Goal: Use online tool/utility: Utilize a website feature to perform a specific function

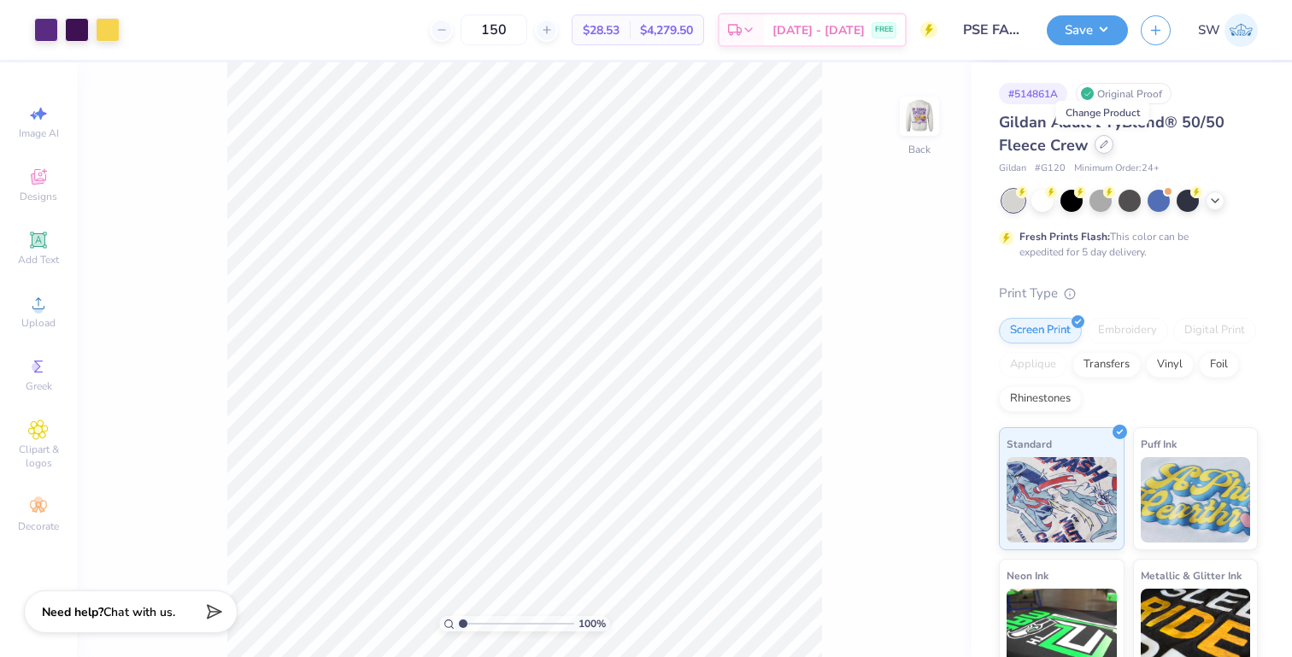
click at [1101, 144] on icon at bounding box center [1104, 144] width 9 height 9
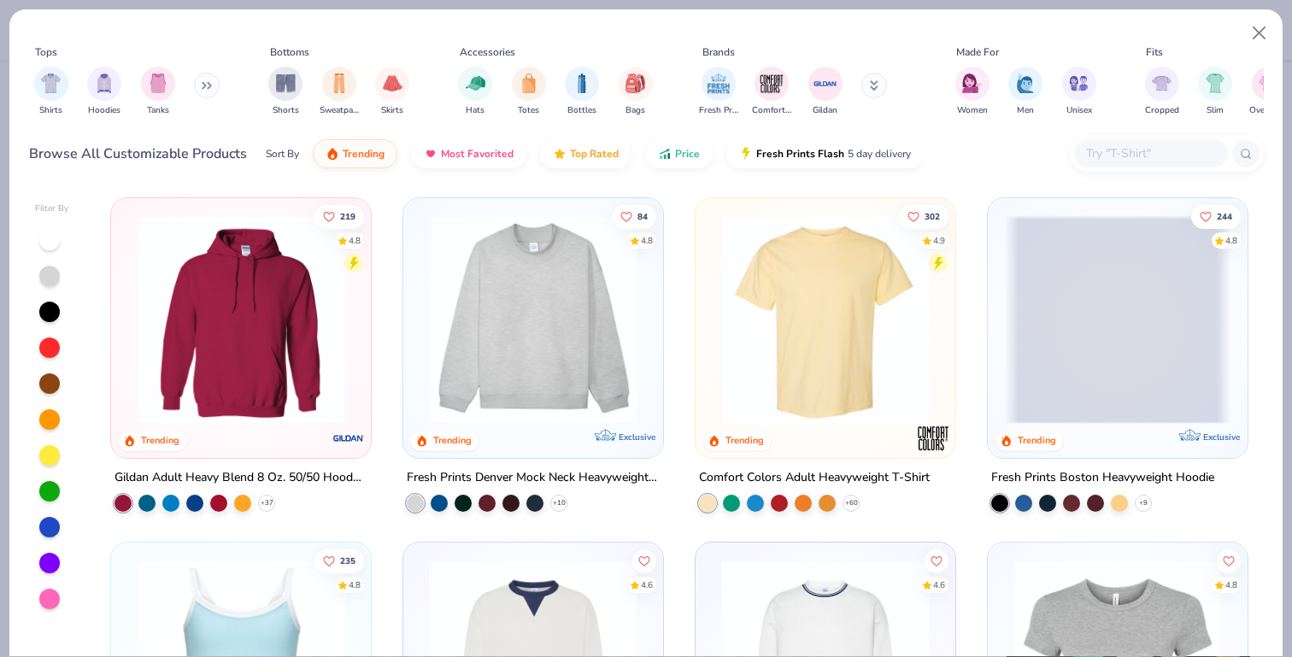
click at [1092, 145] on input "text" at bounding box center [1150, 154] width 132 height 20
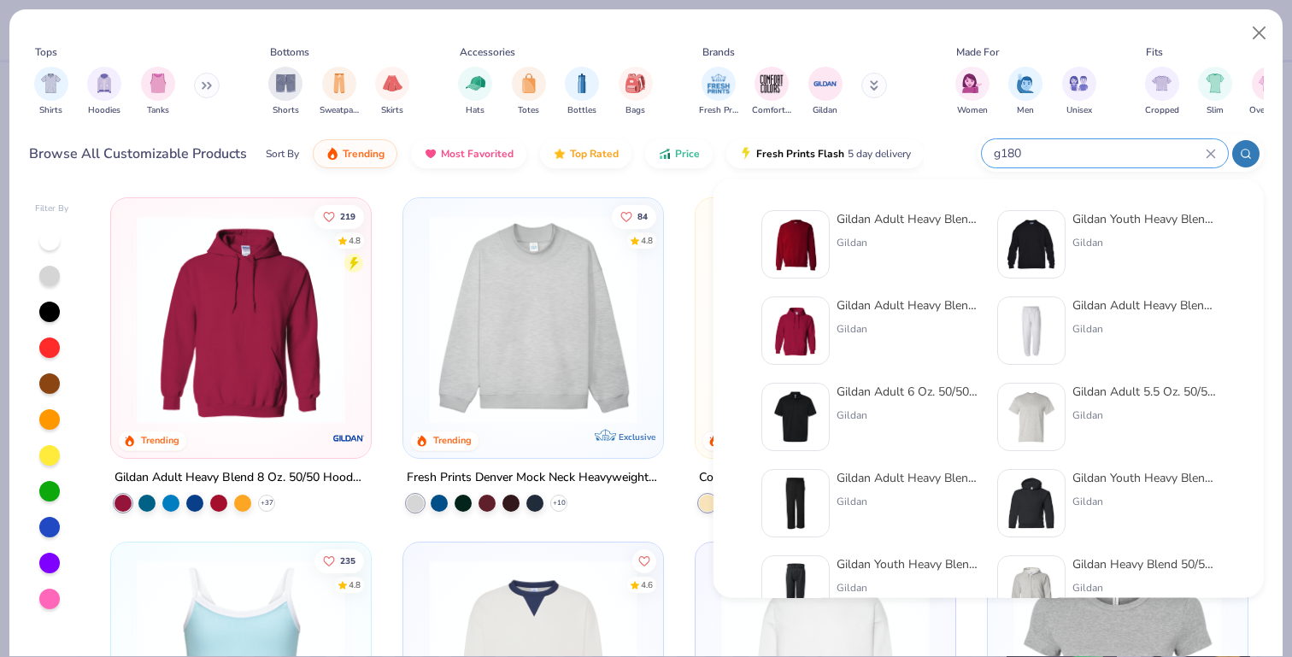
type input "g180"
click at [781, 237] on img at bounding box center [795, 244] width 53 height 53
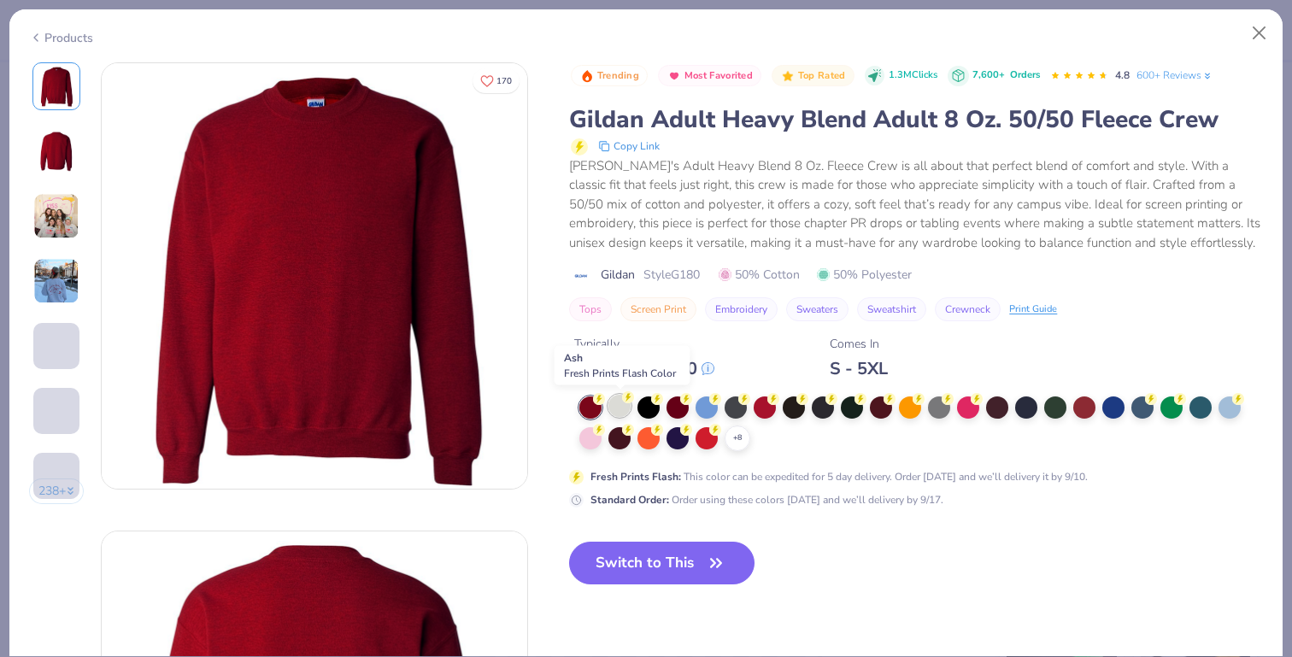
click at [626, 399] on circle at bounding box center [628, 397] width 12 height 12
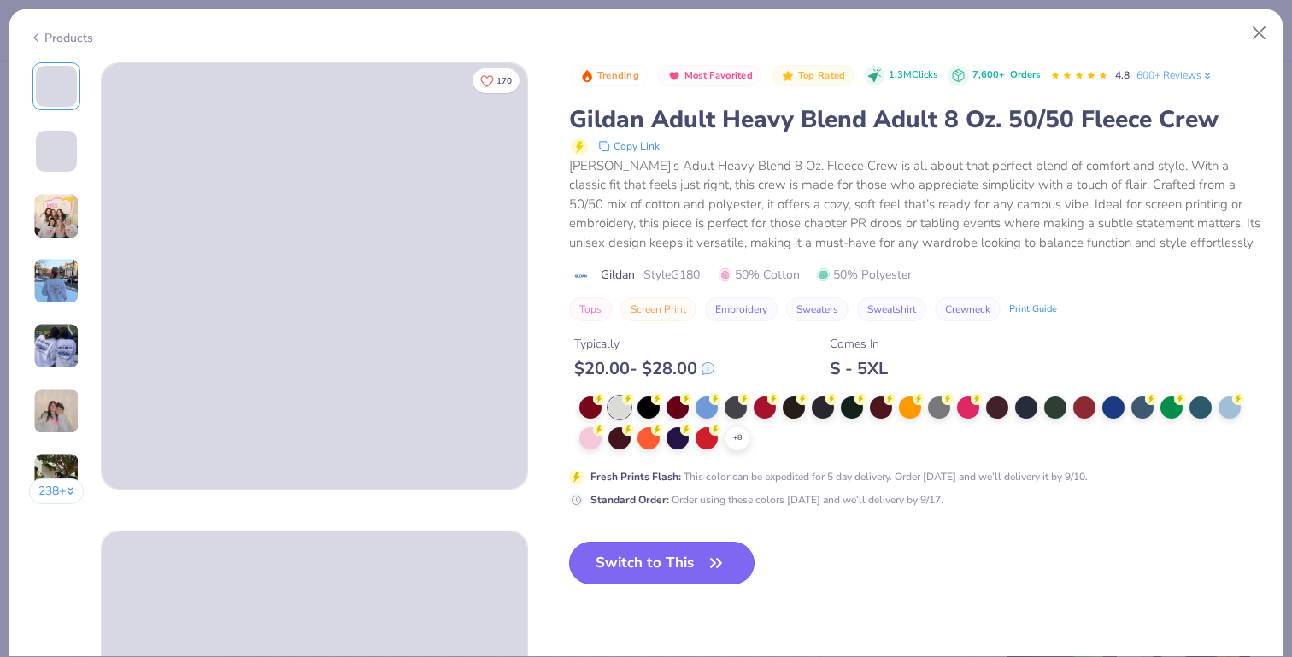
click at [661, 554] on button "Switch to This" at bounding box center [661, 563] width 185 height 43
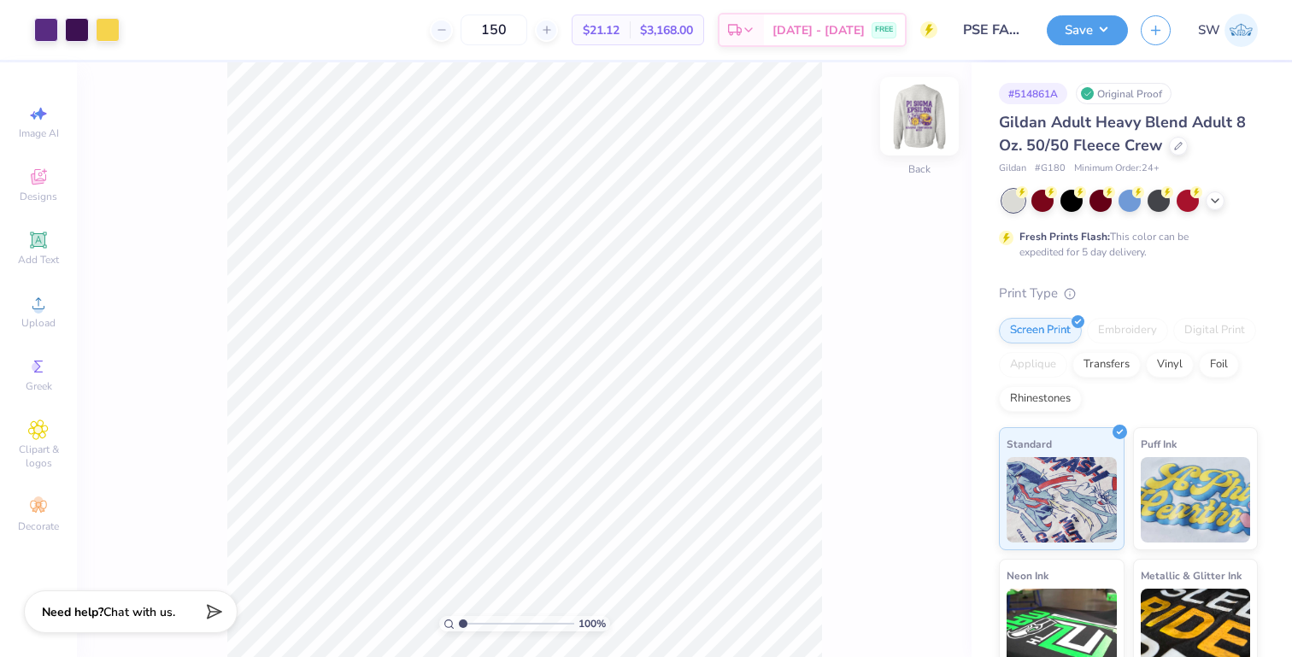
click at [931, 111] on img at bounding box center [919, 116] width 68 height 68
type input "3.00"
click at [1091, 21] on button "Save" at bounding box center [1087, 28] width 81 height 30
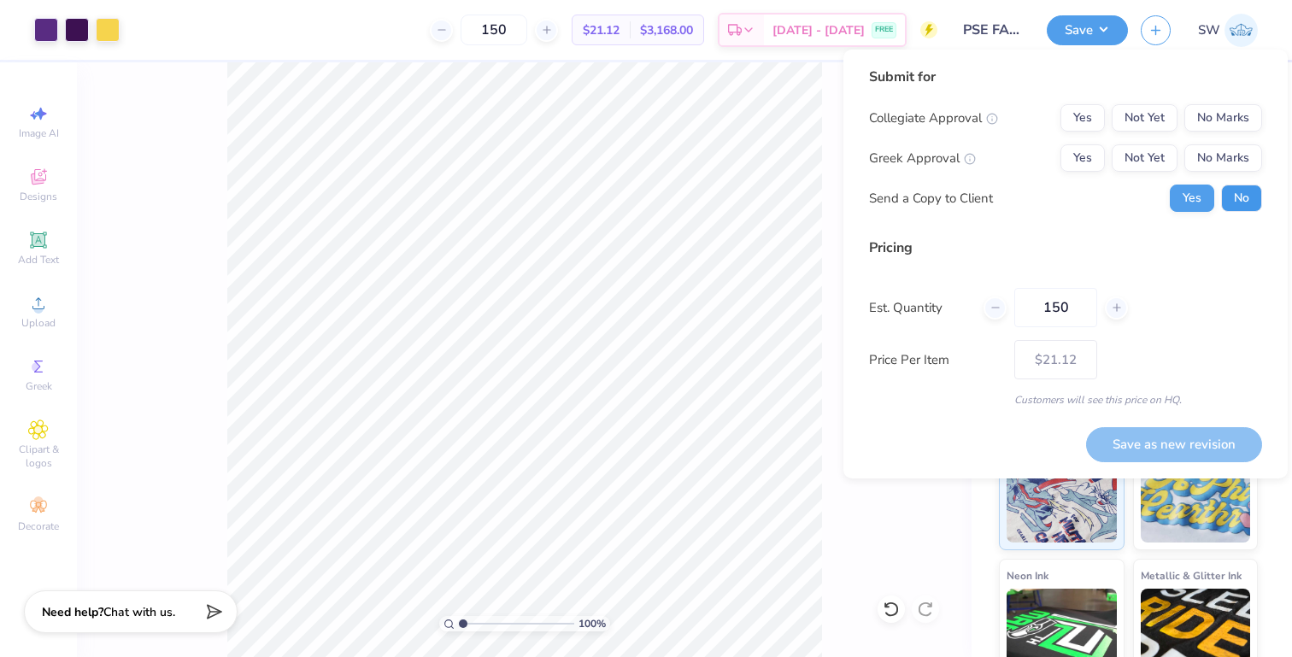
click at [1237, 191] on button "No" at bounding box center [1241, 198] width 41 height 27
click at [1094, 152] on button "Yes" at bounding box center [1083, 157] width 44 height 27
click at [1252, 113] on button "No Marks" at bounding box center [1223, 117] width 78 height 27
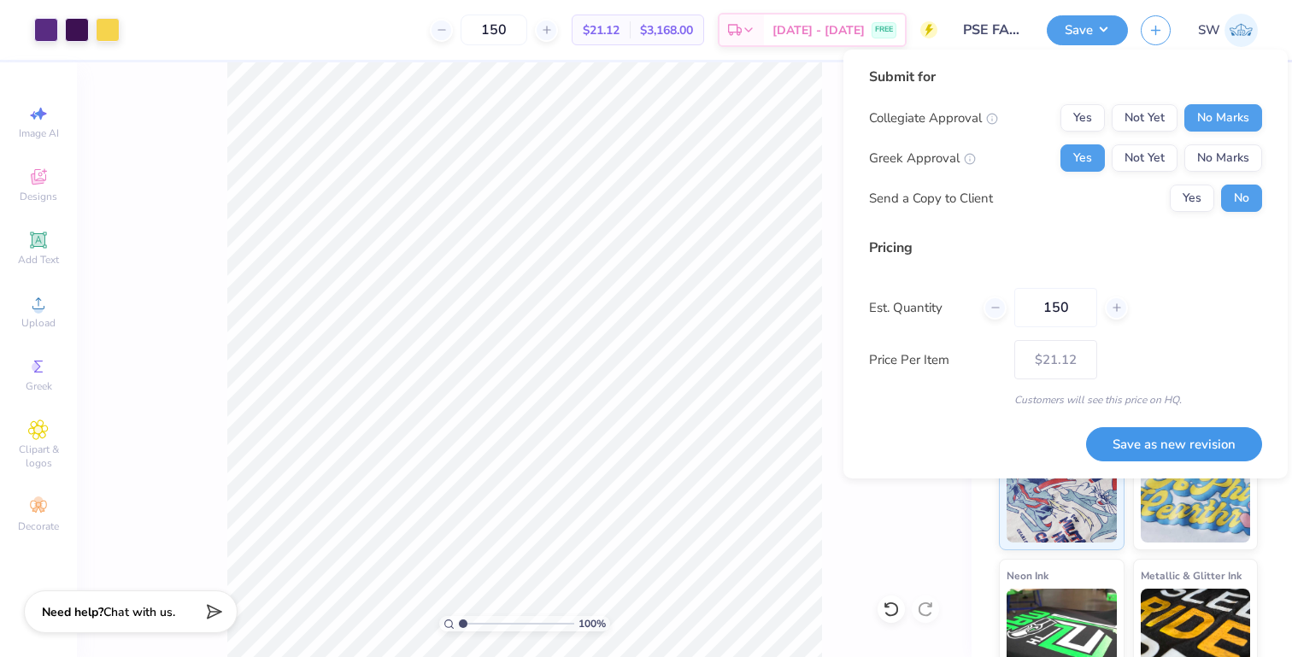
click at [1165, 452] on button "Save as new revision" at bounding box center [1174, 444] width 176 height 35
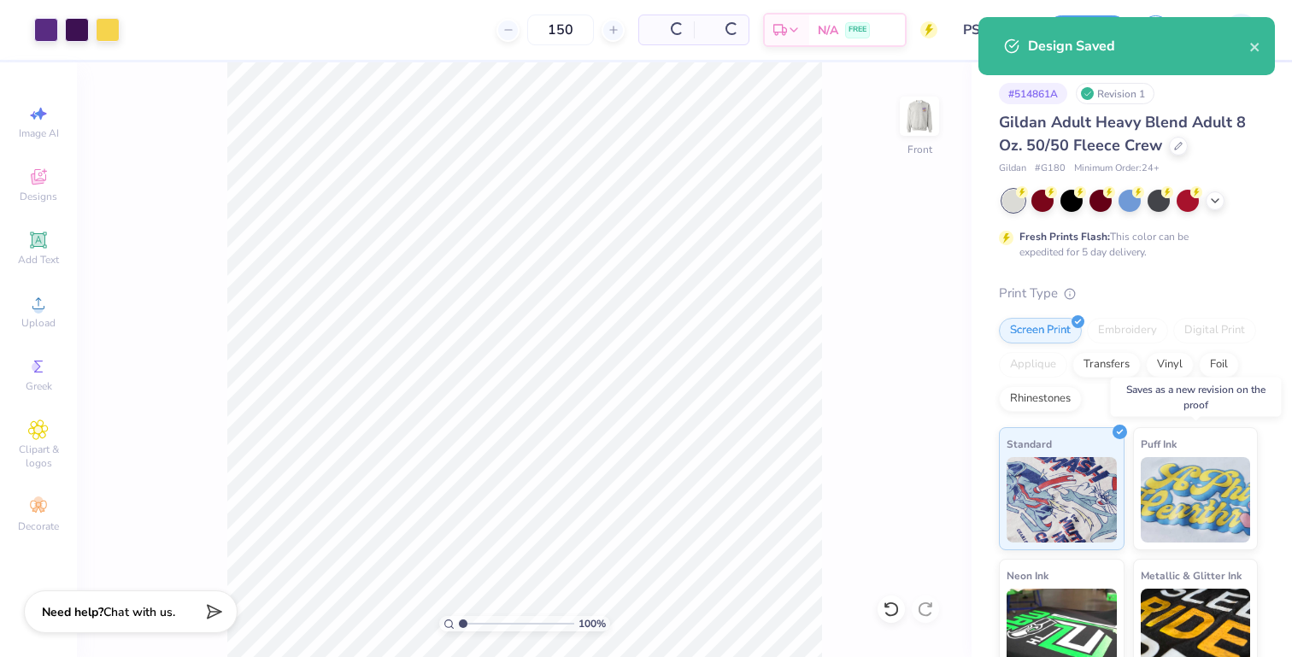
type input "$24.67"
